Goal: Use online tool/utility: Utilize a website feature to perform a specific function

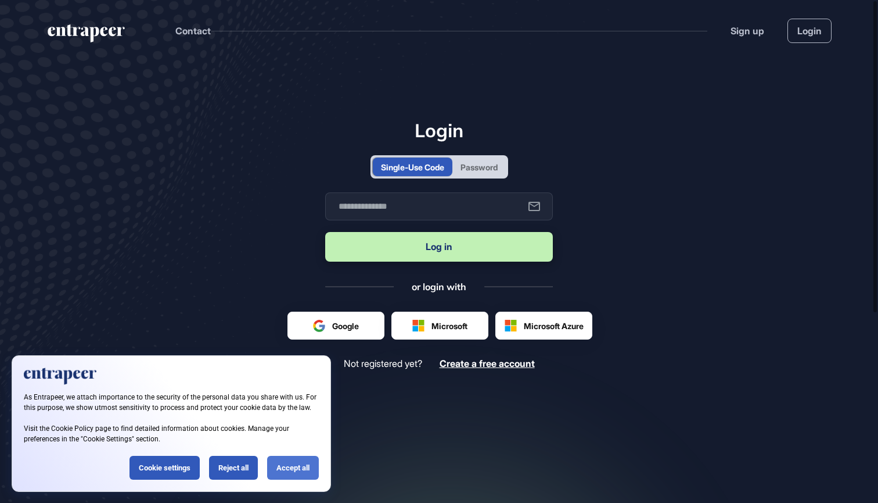
click at [292, 469] on div "Accept all" at bounding box center [293, 467] width 52 height 24
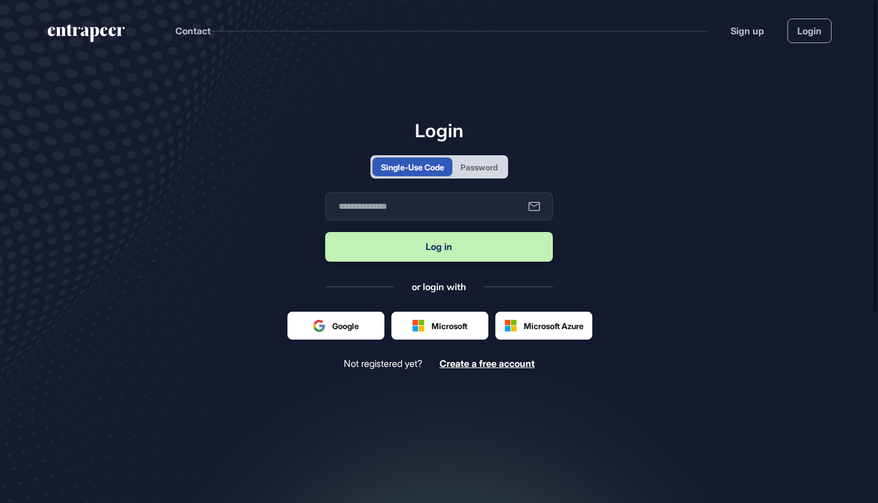
click at [357, 315] on div at bounding box center [336, 325] width 96 height 27
click at [337, 335] on div at bounding box center [336, 325] width 96 height 27
click at [347, 327] on div at bounding box center [336, 325] width 96 height 27
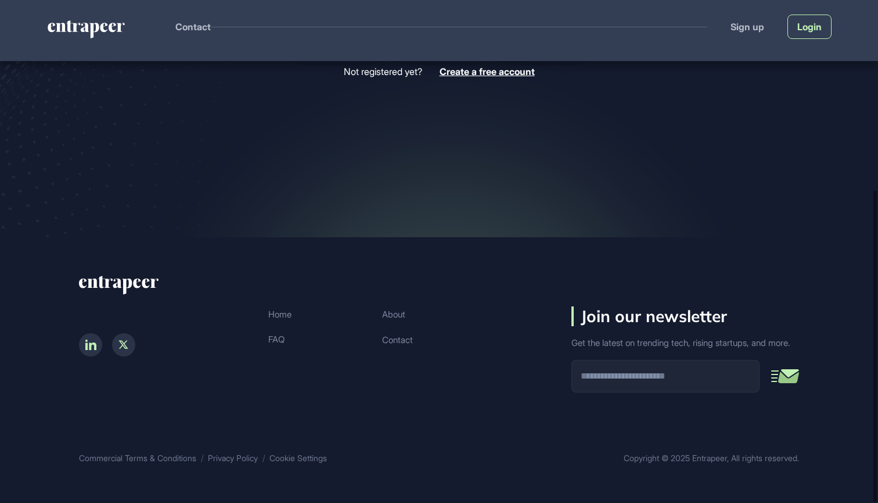
click at [802, 30] on link "Login" at bounding box center [810, 27] width 44 height 24
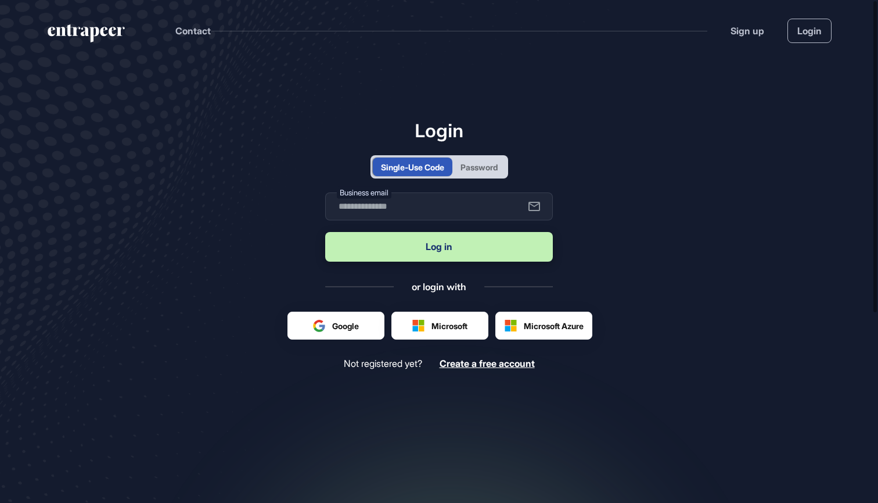
click at [332, 333] on div at bounding box center [336, 325] width 96 height 27
click at [632, 262] on main "Login Single-Use Code Password Business email Log in or login with Google Micro…" at bounding box center [439, 295] width 878 height 468
click at [492, 168] on div "Password" at bounding box center [479, 167] width 37 height 12
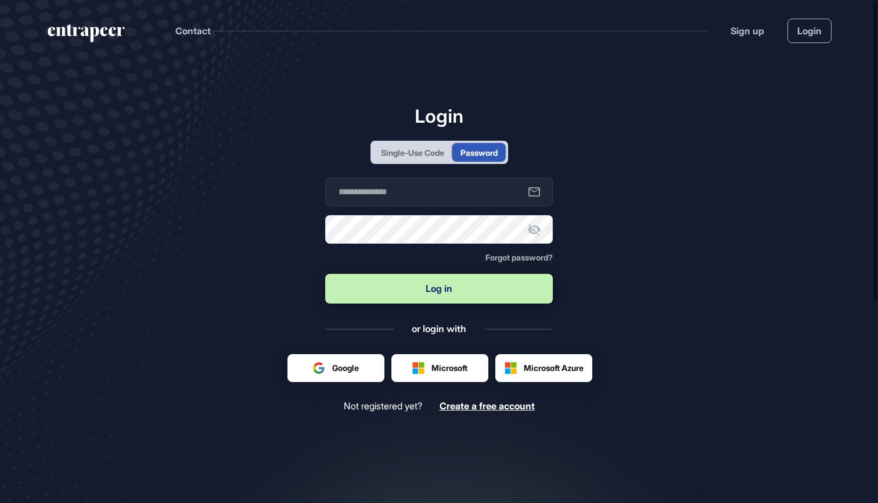
click at [421, 149] on div "Single-Use Code" at bounding box center [412, 152] width 63 height 12
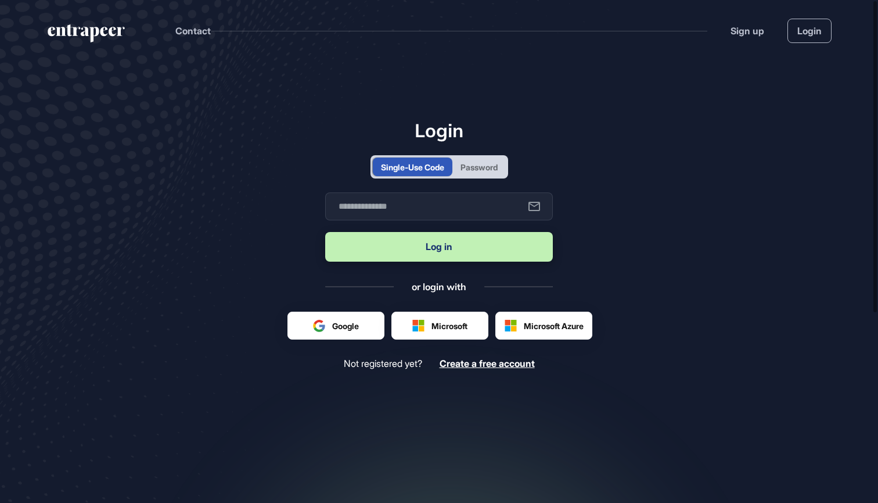
click at [355, 319] on div at bounding box center [336, 325] width 96 height 27
click at [354, 328] on div at bounding box center [336, 325] width 96 height 27
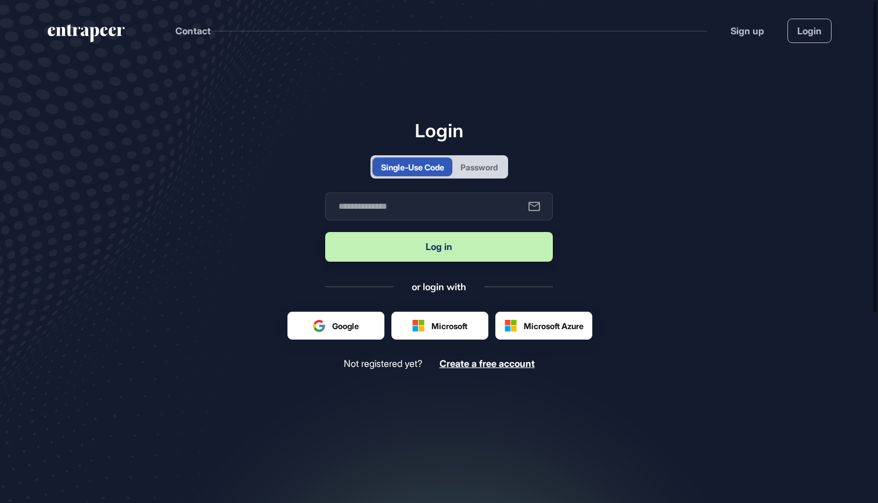
click at [354, 328] on div at bounding box center [336, 325] width 96 height 27
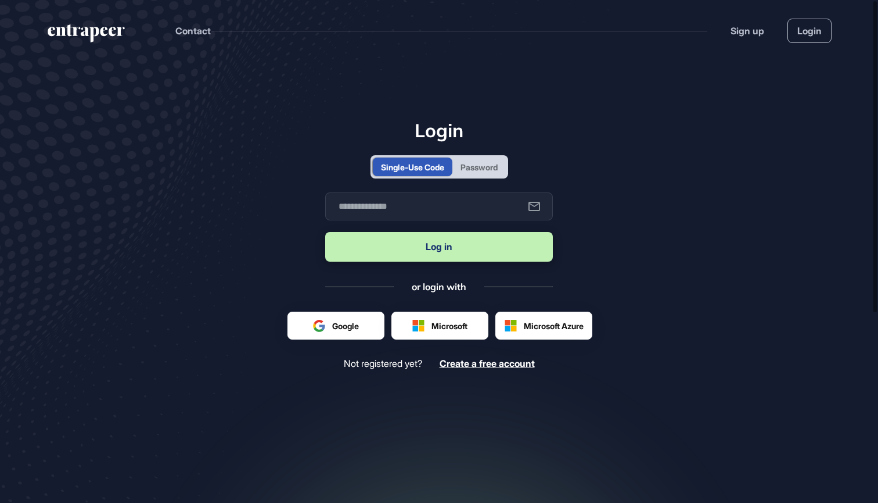
click at [354, 328] on div at bounding box center [336, 325] width 96 height 27
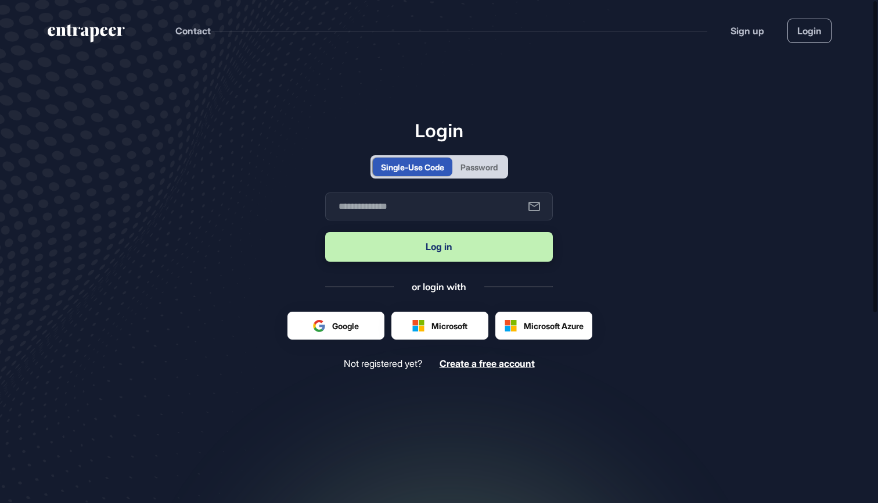
click at [354, 328] on div at bounding box center [336, 325] width 96 height 27
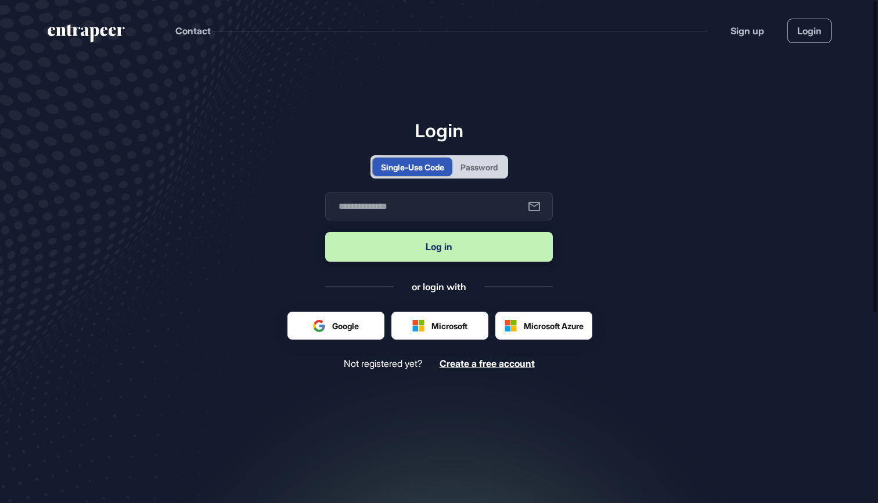
click at [354, 328] on div at bounding box center [336, 325] width 96 height 27
click at [333, 328] on div at bounding box center [336, 325] width 96 height 27
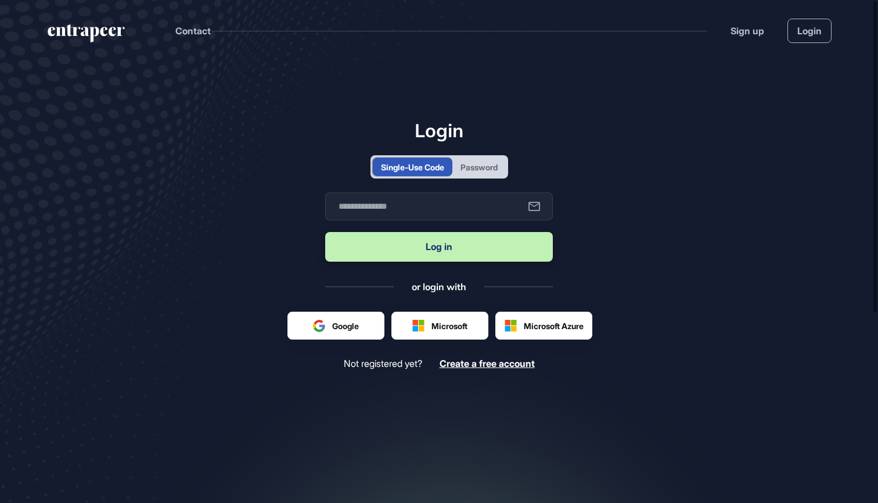
click at [333, 328] on div at bounding box center [336, 325] width 96 height 27
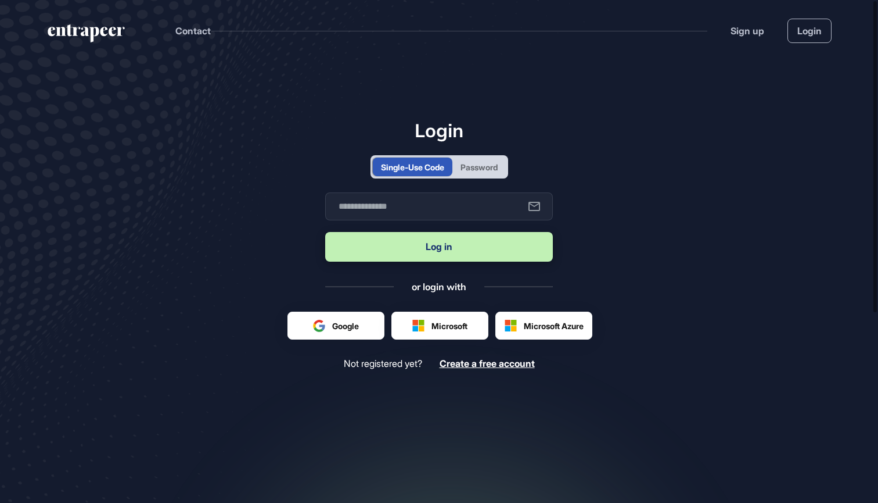
click at [333, 328] on div at bounding box center [336, 325] width 96 height 27
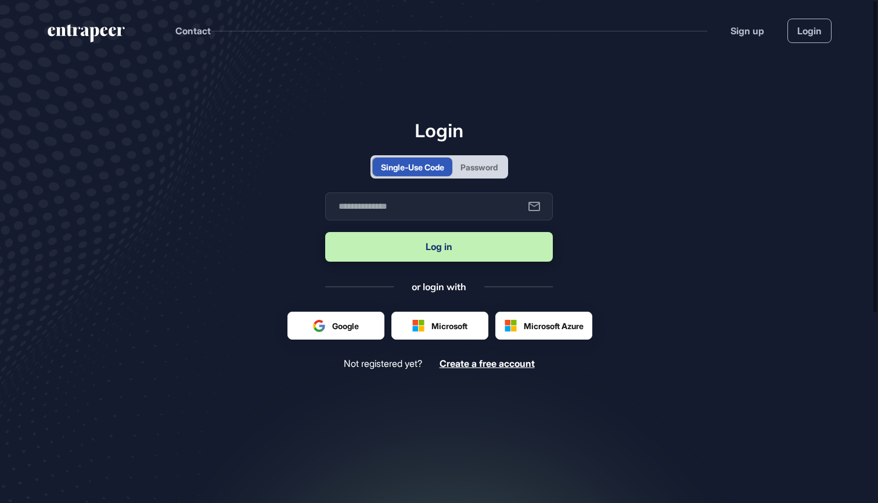
click at [333, 328] on div at bounding box center [336, 325] width 96 height 27
click at [815, 40] on link "Login" at bounding box center [810, 31] width 44 height 24
click at [340, 315] on div at bounding box center [336, 325] width 96 height 27
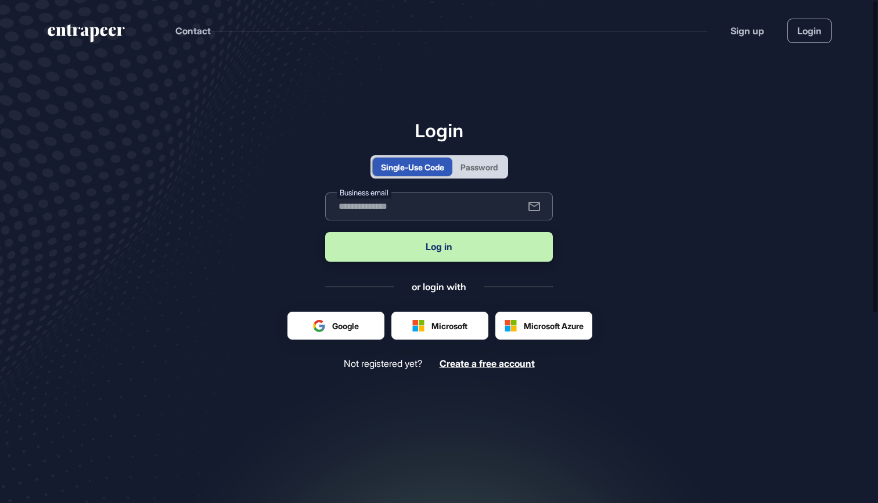
type input "**********"
click at [428, 241] on button "Log in" at bounding box center [439, 247] width 228 height 30
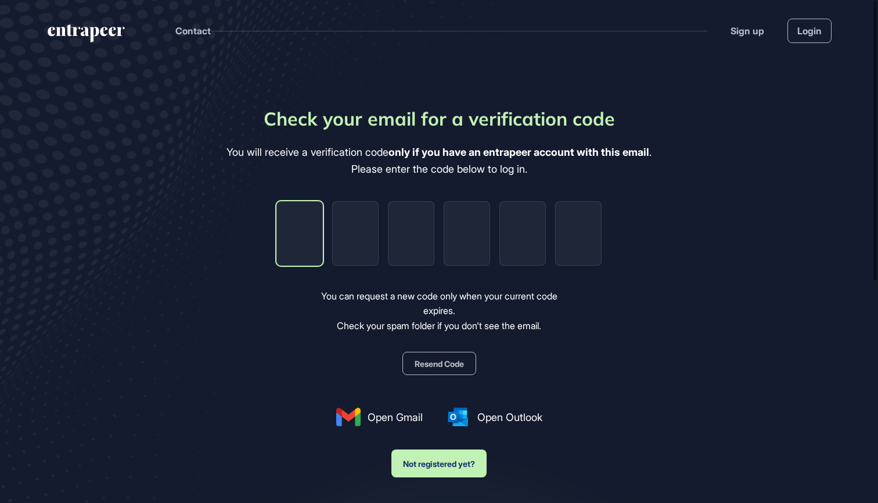
click at [307, 238] on input "tel" at bounding box center [300, 233] width 46 height 64
type input "*"
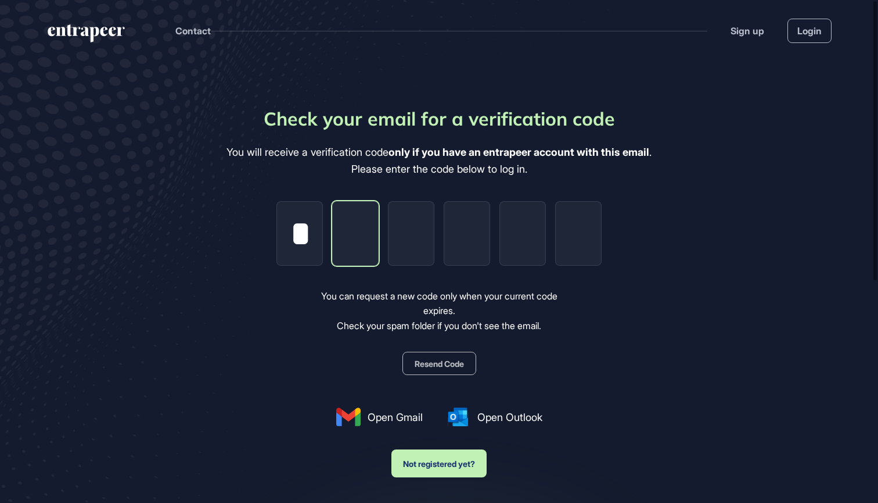
type input "*"
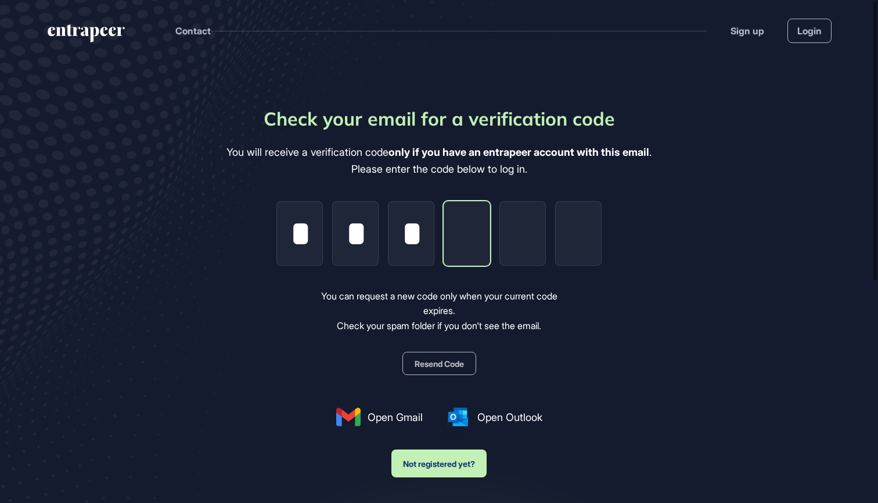
type input "*"
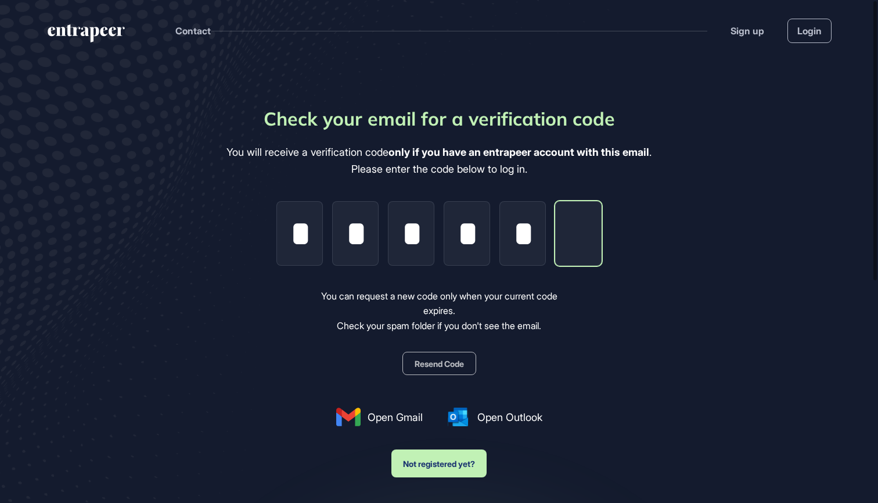
type input "*"
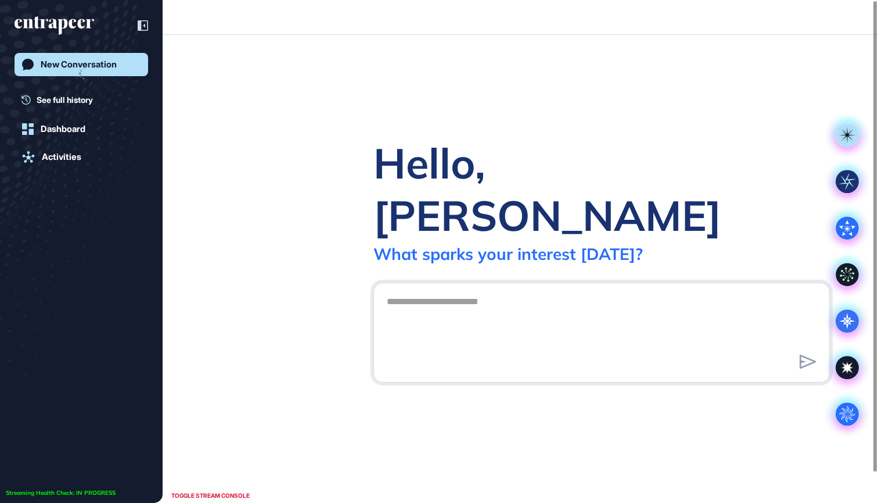
scroll to position [1, 1]
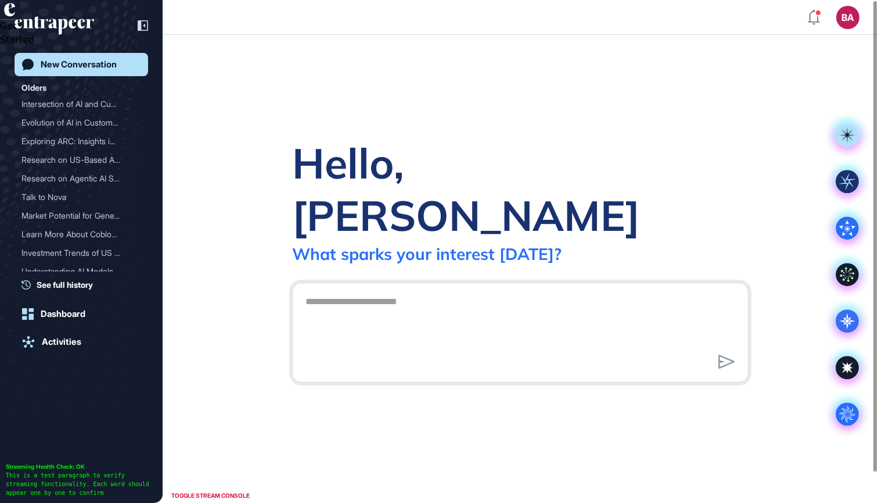
click at [351, 291] on textarea at bounding box center [521, 330] width 444 height 81
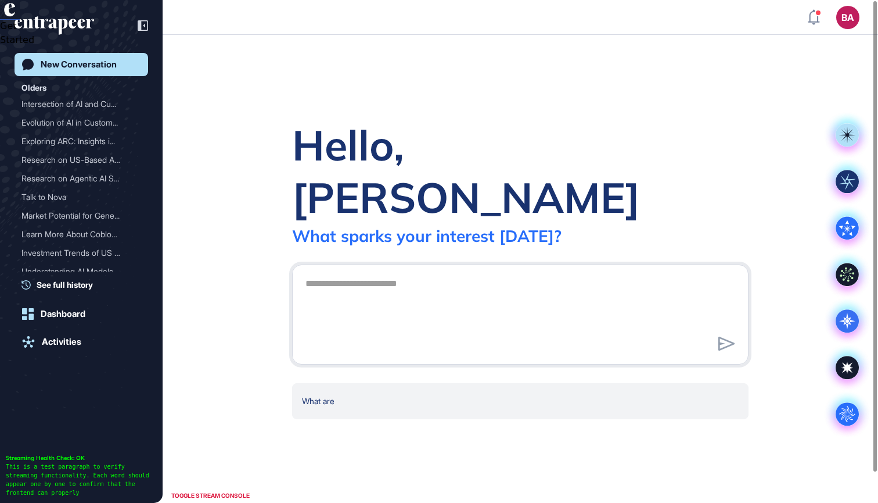
type textarea "**********"
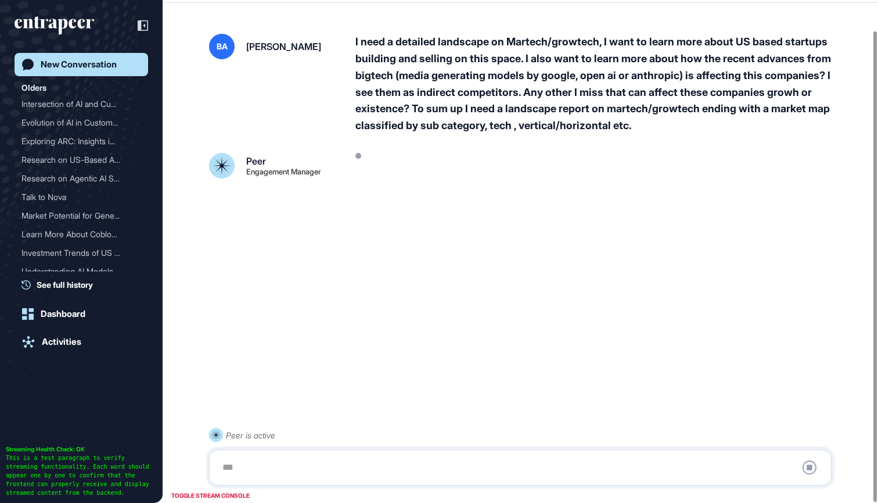
scroll to position [33, 0]
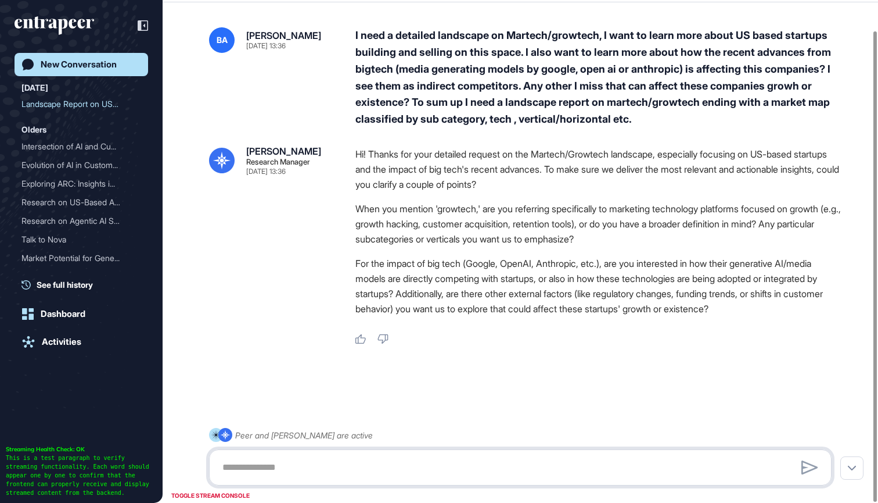
click at [318, 470] on textarea at bounding box center [521, 466] width 610 height 23
type textarea "*"
type textarea "**********"
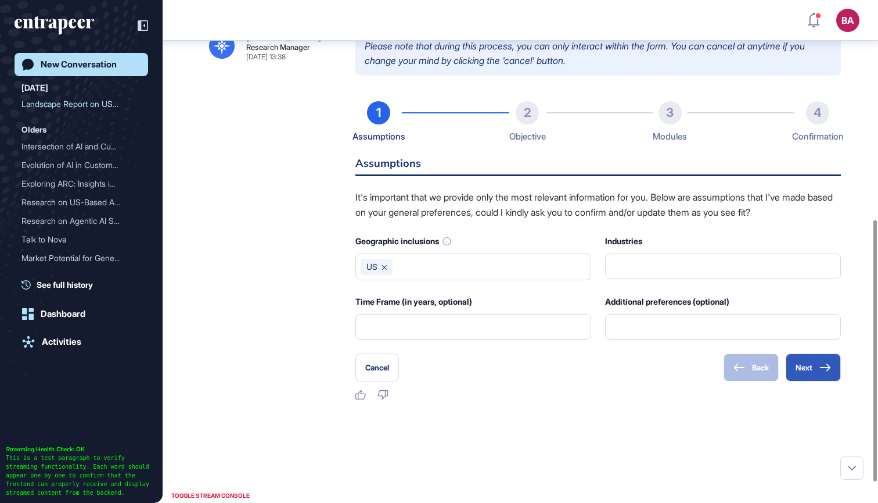
scroll to position [423, 0]
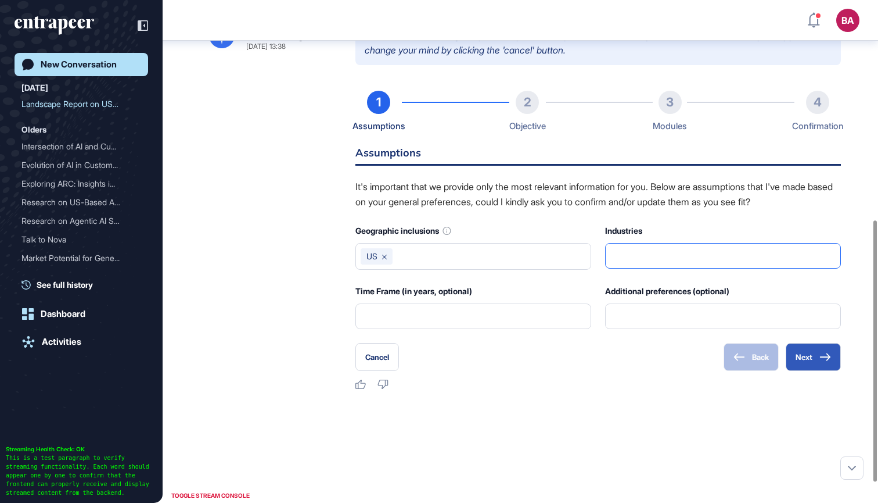
click at [665, 257] on input "text" at bounding box center [723, 255] width 221 height 24
type input "**********"
click at [816, 364] on button "Next" at bounding box center [813, 357] width 55 height 28
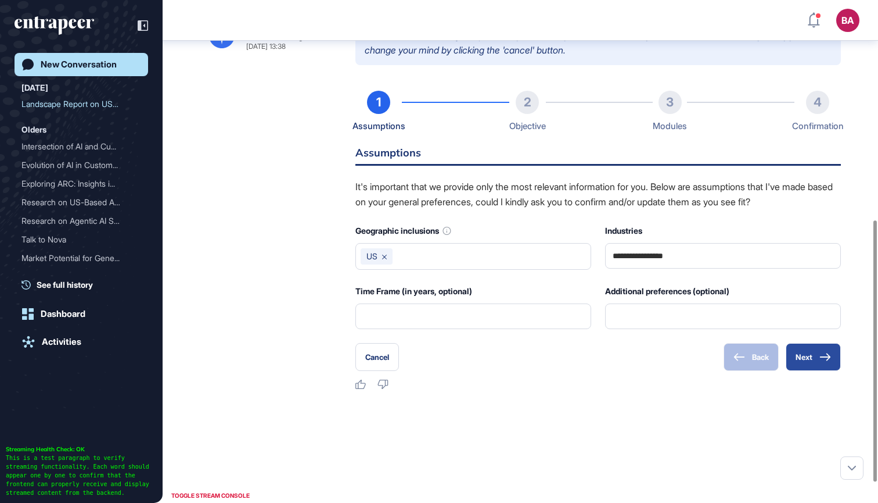
click at [817, 354] on button "Next" at bounding box center [813, 357] width 55 height 28
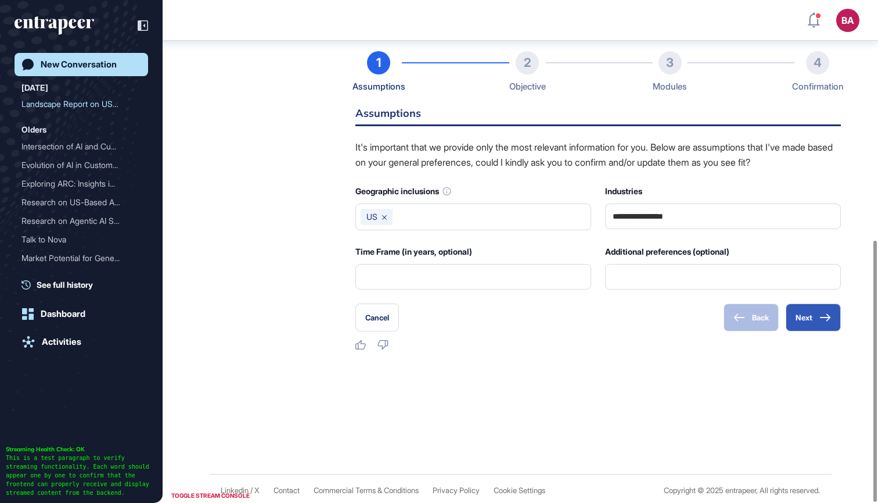
scroll to position [462, 0]
click at [633, 259] on div "Additional preferences (optional)" at bounding box center [723, 267] width 236 height 45
click at [631, 269] on input "text" at bounding box center [723, 277] width 221 height 24
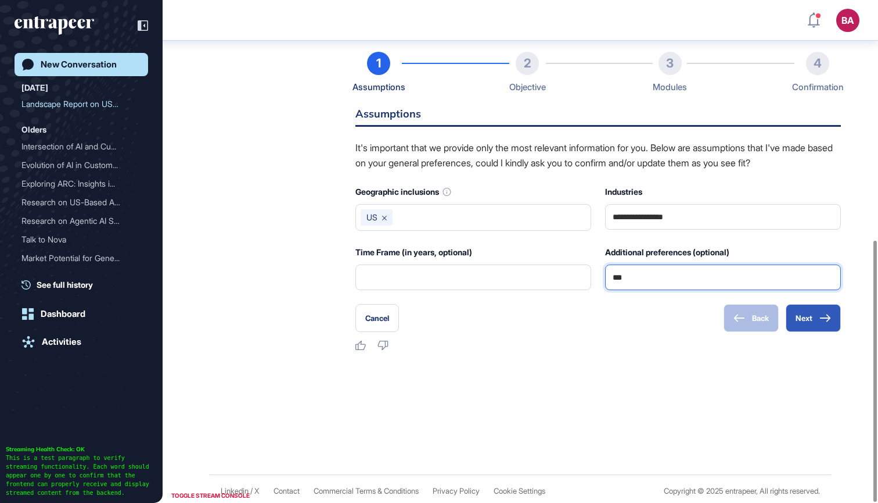
type input "****"
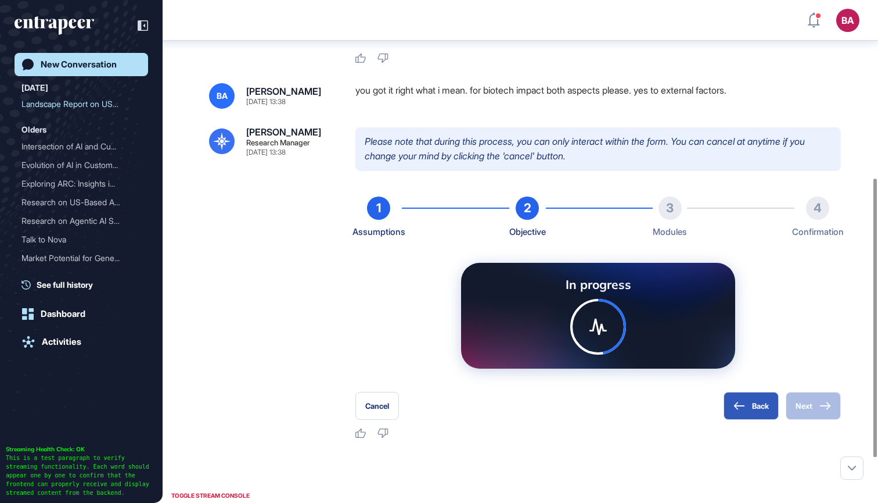
scroll to position [329, 0]
